Goal: Find specific page/section: Find specific page/section

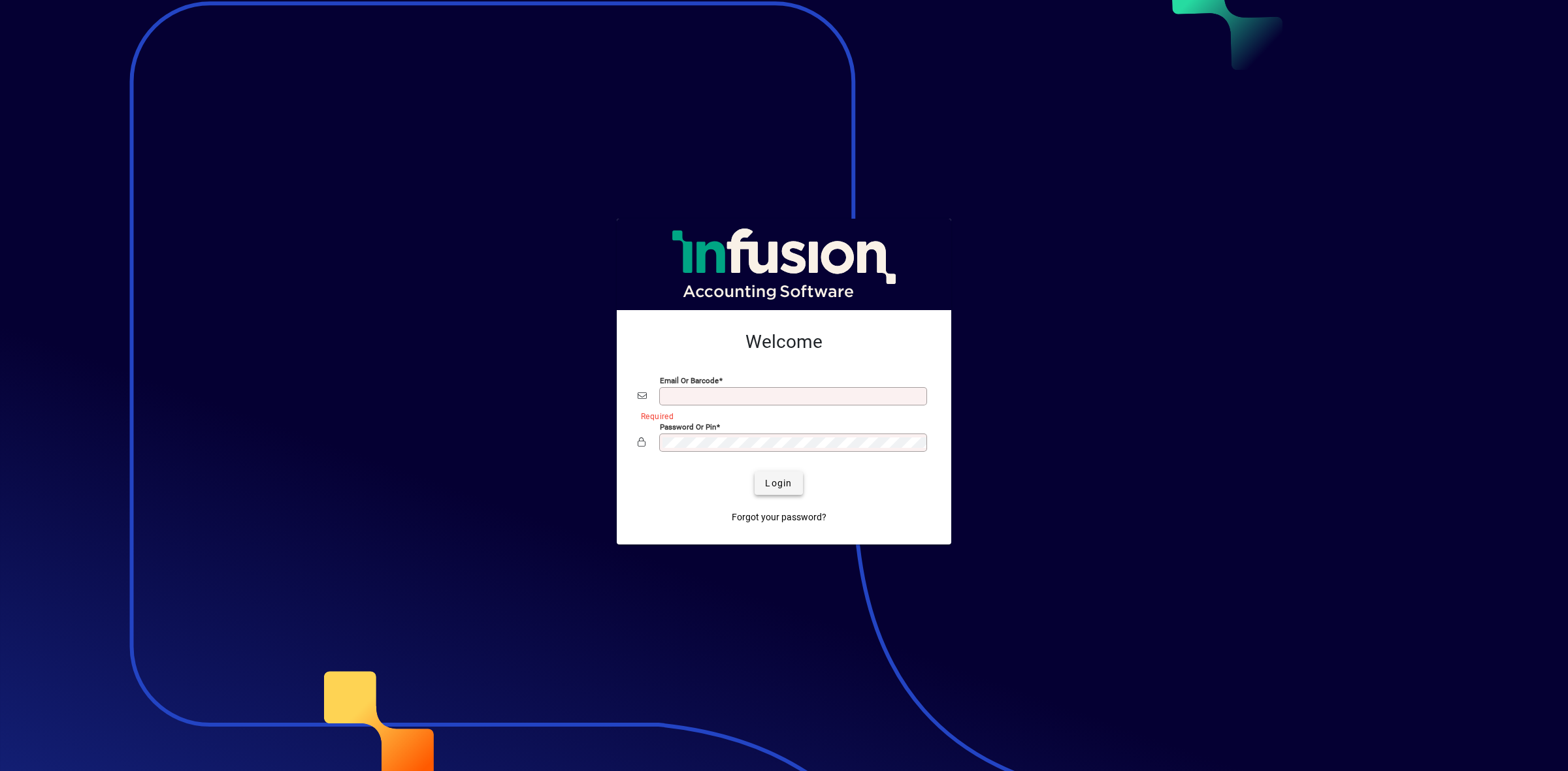
type input "**********"
click at [772, 485] on span "Login" at bounding box center [778, 483] width 27 height 14
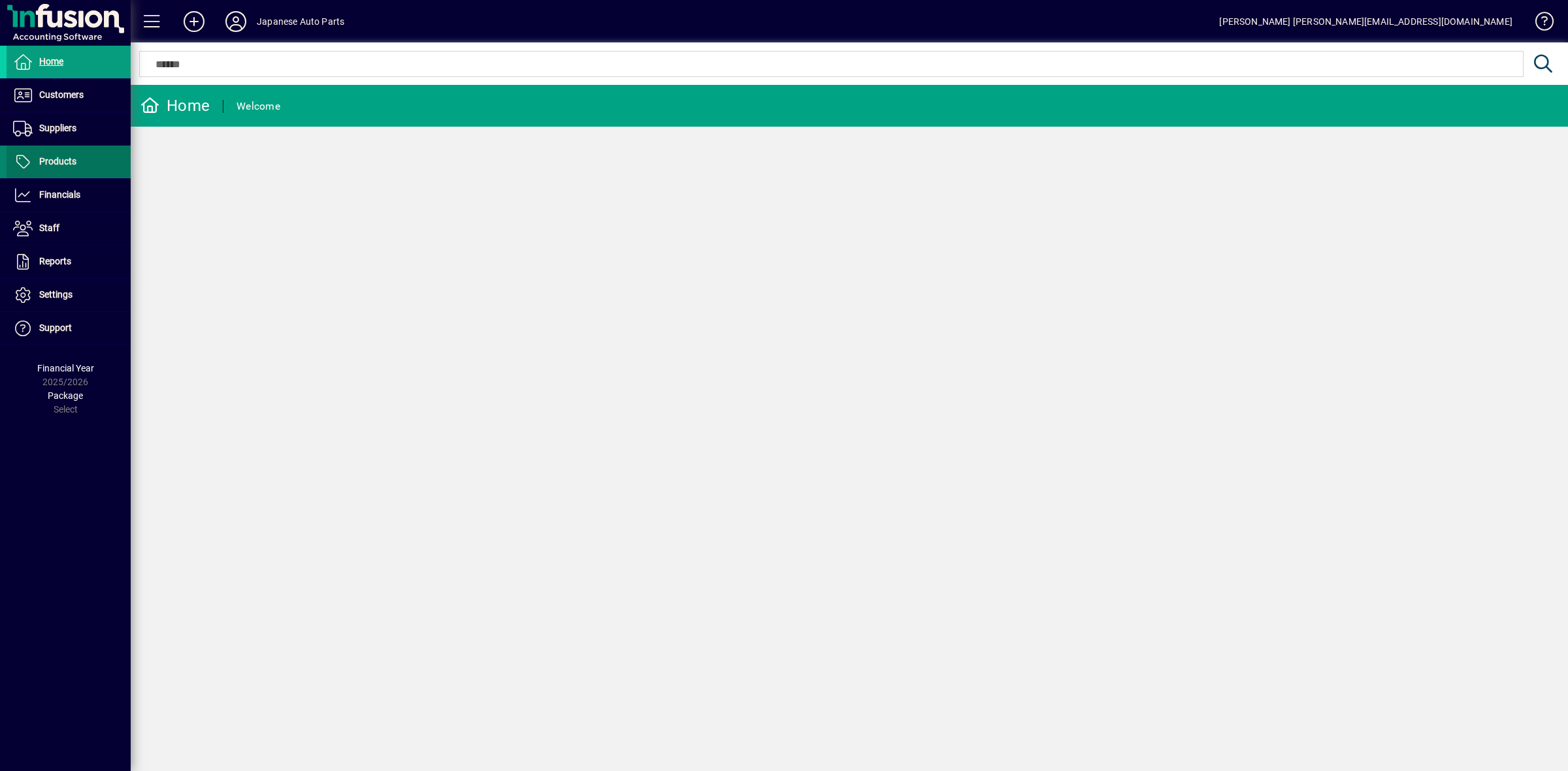
click at [82, 162] on span at bounding box center [68, 162] width 124 height 32
